Goal: Unclear: Browse casually

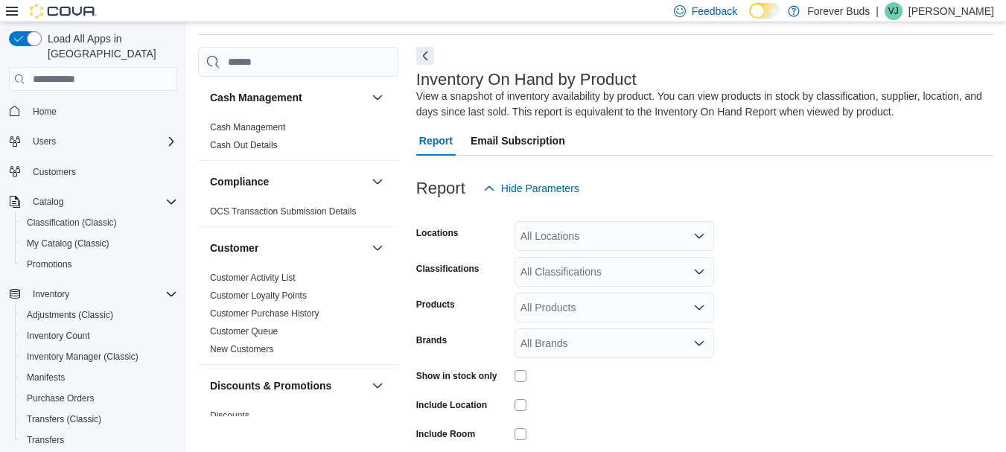
scroll to position [50, 0]
